Goal: Obtain resource: Obtain resource

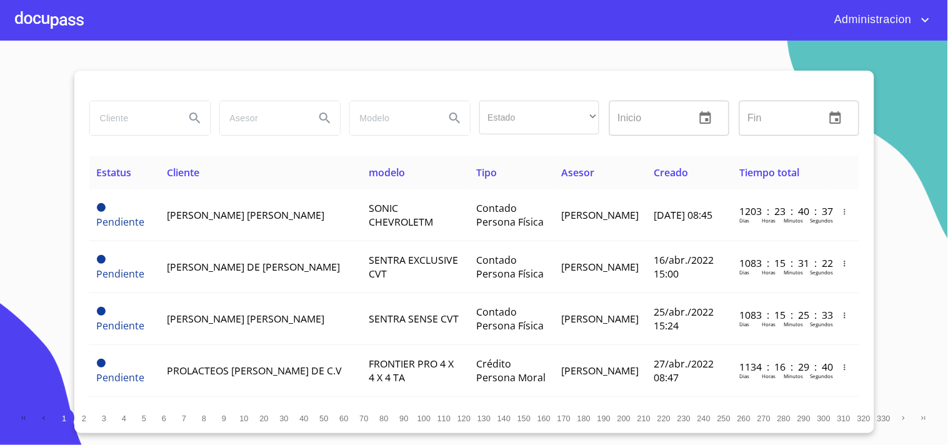
click at [139, 123] on input "search" at bounding box center [132, 118] width 85 height 34
type input "[PERSON_NAME]"
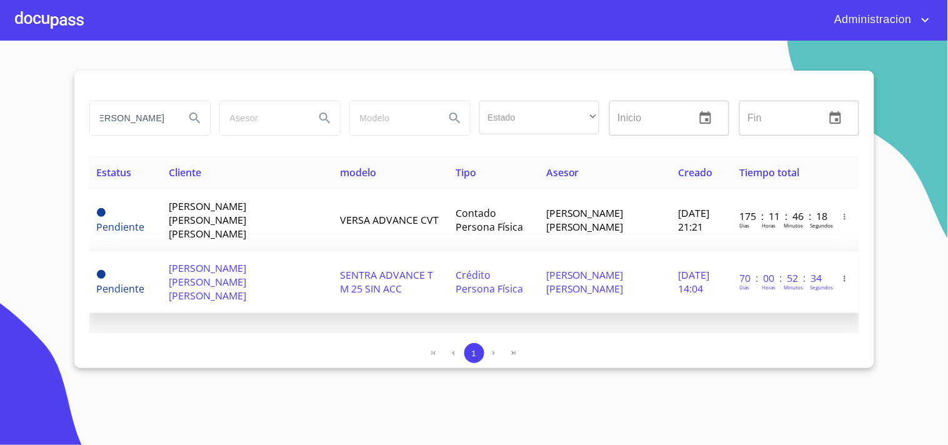
scroll to position [0, 0]
click at [456, 273] on span "Crédito Persona Física" at bounding box center [490, 282] width 68 height 28
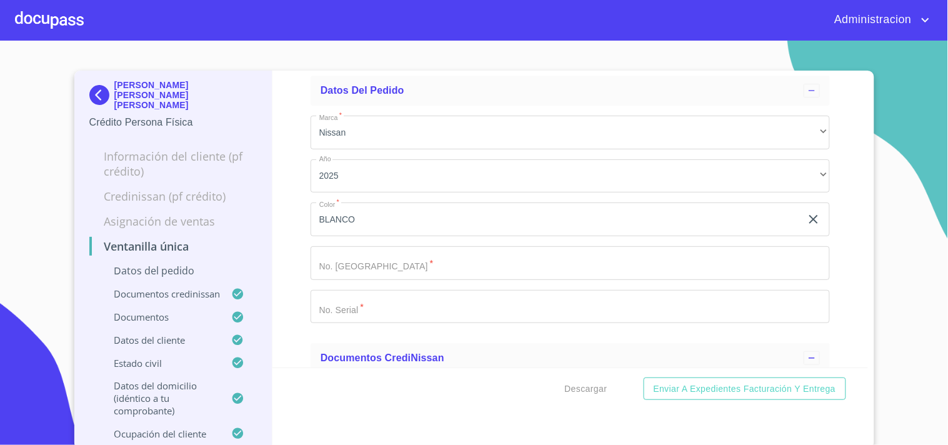
scroll to position [139, 0]
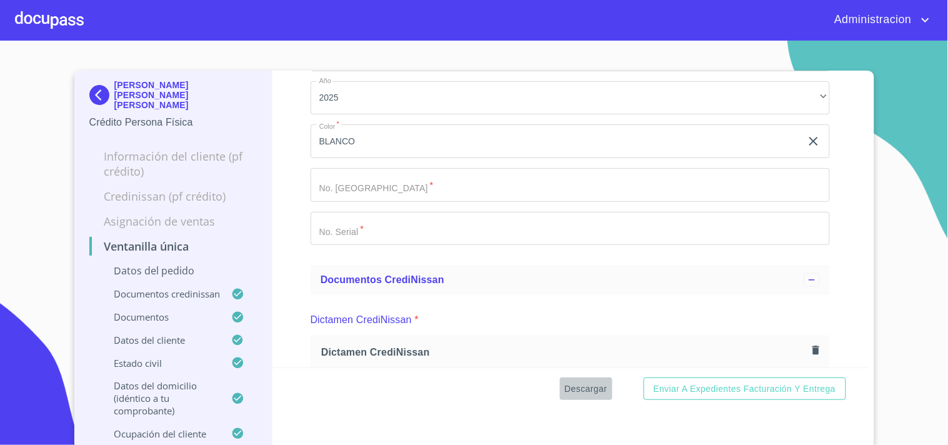
click at [583, 384] on span "Descargar" at bounding box center [586, 389] width 43 height 16
click at [123, 89] on p "[PERSON_NAME] [PERSON_NAME] [PERSON_NAME]" at bounding box center [185, 95] width 143 height 30
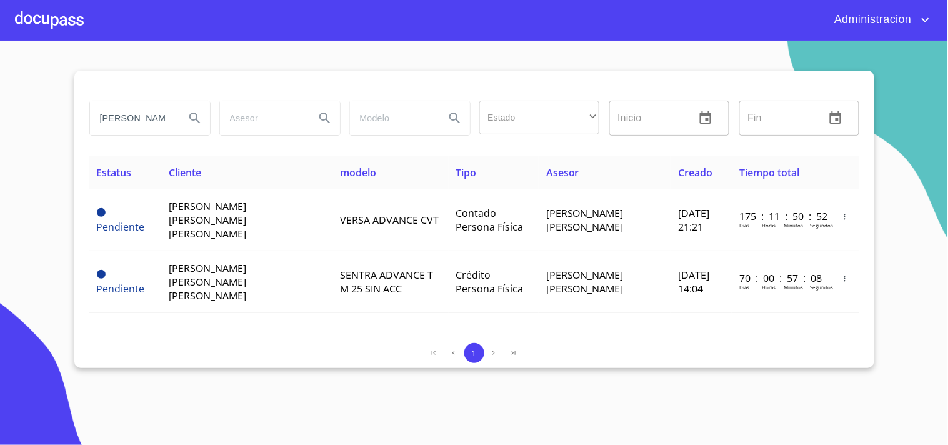
drag, startPoint x: 143, startPoint y: 127, endPoint x: 558, endPoint y: 146, distance: 415.5
click at [551, 149] on div "[PERSON_NAME] Estado ​ ​ Inicio ​ Fin ​" at bounding box center [474, 126] width 770 height 60
type input "[PERSON_NAME]"
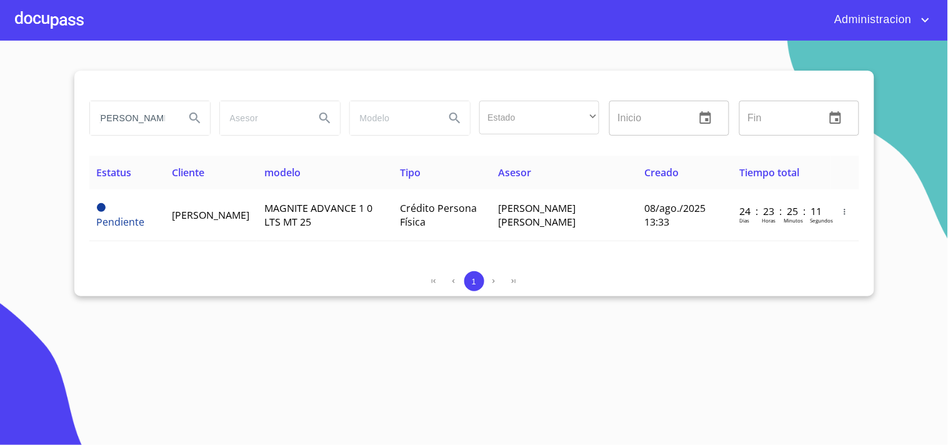
scroll to position [0, 0]
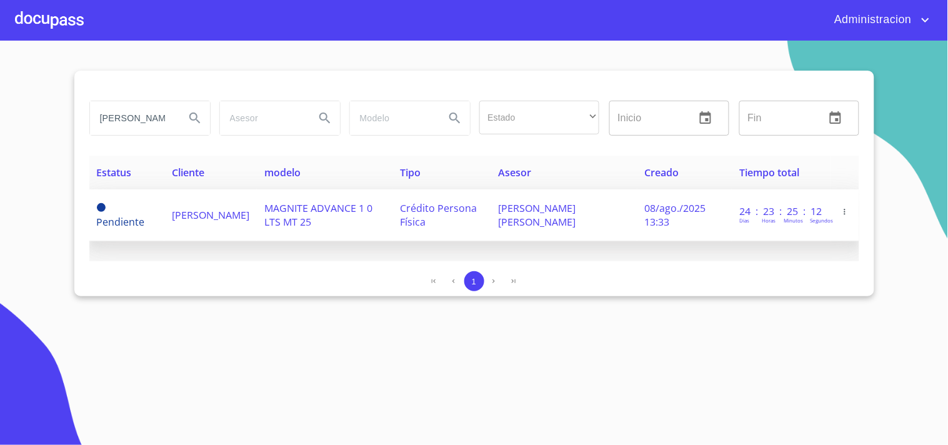
click at [491, 215] on td "Crédito Persona Física" at bounding box center [442, 215] width 99 height 52
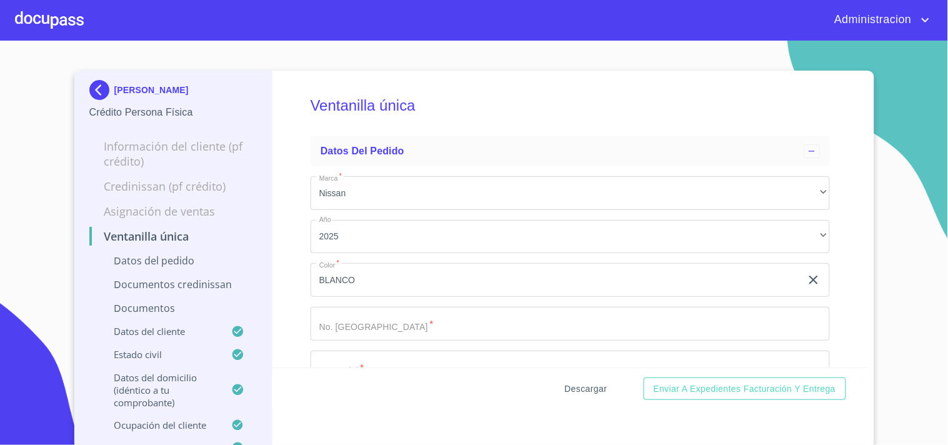
click at [565, 385] on span "Descargar" at bounding box center [586, 389] width 43 height 16
